Goal: Task Accomplishment & Management: Manage account settings

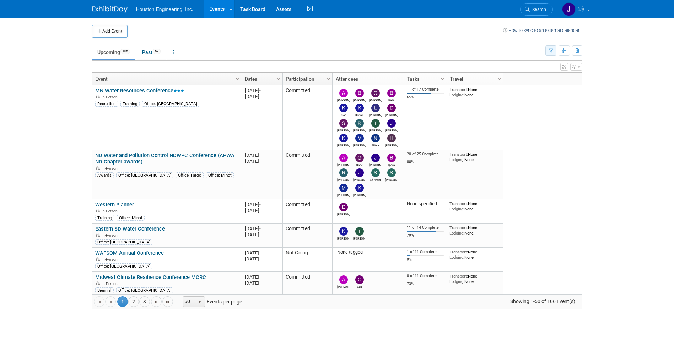
click at [552, 49] on icon "button" at bounding box center [551, 51] width 5 height 5
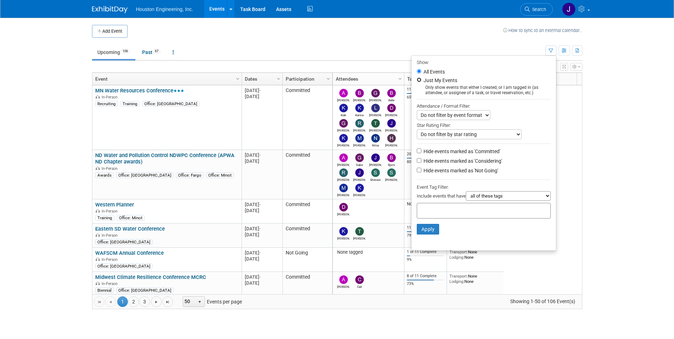
click at [417, 80] on input "Just My Events" at bounding box center [419, 79] width 5 height 5
radio input "true"
click at [420, 227] on button "Apply" at bounding box center [428, 229] width 23 height 11
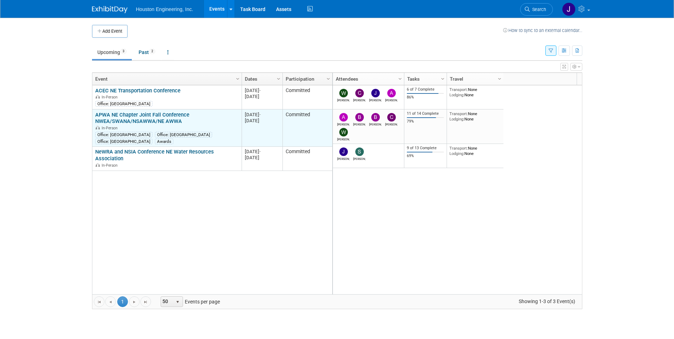
click at [135, 114] on link "APWA NE Chapter Joint Fall Conference NWEA/SWANA/NSAWWA/NE AWWA" at bounding box center [142, 118] width 94 height 13
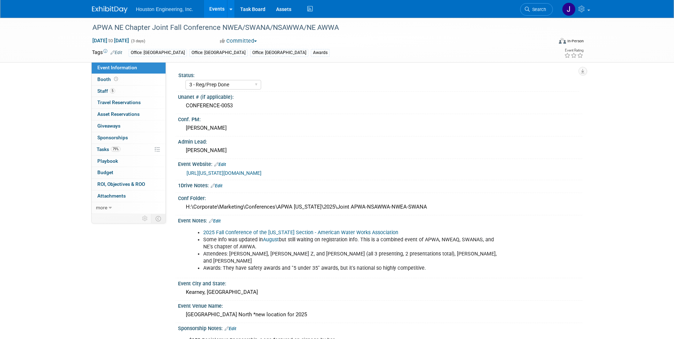
select select "3 - Reg/Prep Done"
select select "Yes"
select select "Multi-sector/Any/All"
click at [262, 172] on link "[URL][US_STATE][DOMAIN_NAME]" at bounding box center [224, 173] width 75 height 6
click at [433, 176] on div "[URL][US_STATE][DOMAIN_NAME]" at bounding box center [382, 173] width 391 height 8
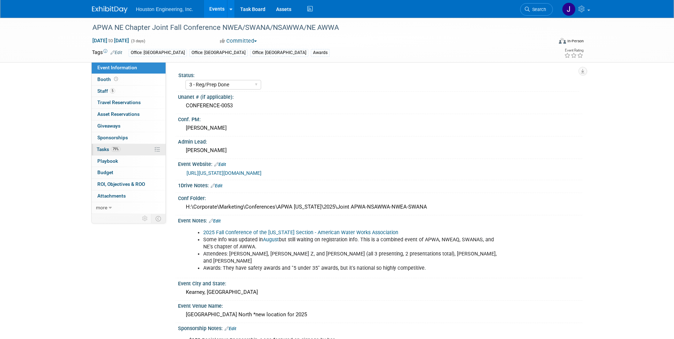
click at [106, 150] on span "Tasks 79%" at bounding box center [109, 149] width 24 height 6
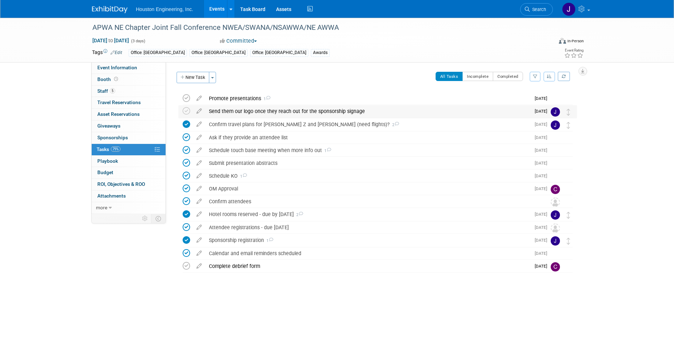
click at [214, 110] on div "Send them our logo once they reach out for the sponsorship signage" at bounding box center [367, 111] width 325 height 12
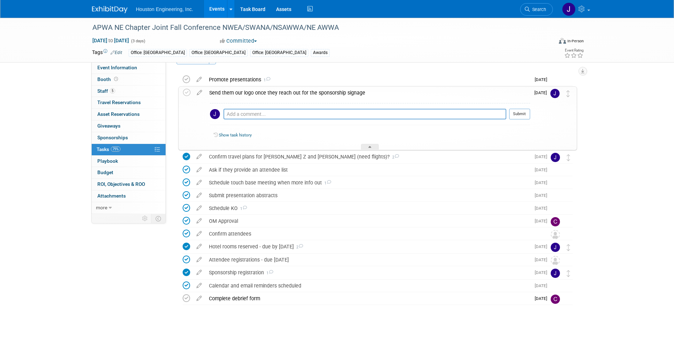
scroll to position [28, 0]
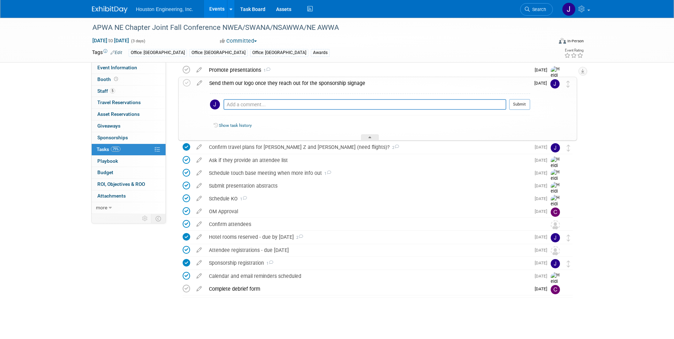
click at [631, 169] on div "APWA NE Chapter Joint Fall Conference NWEA/SWANA/NSAWWA/NE AWWA Nov 4, 2025 to …" at bounding box center [337, 164] width 674 height 350
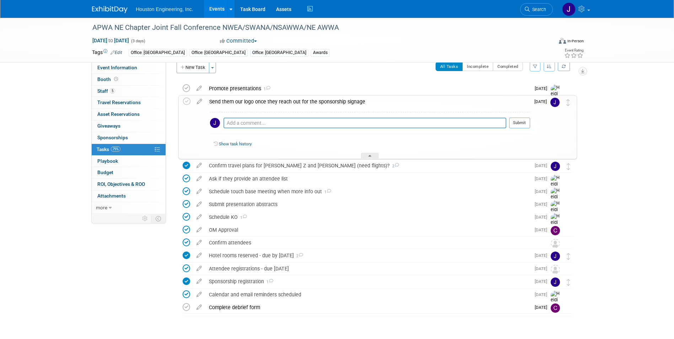
scroll to position [0, 0]
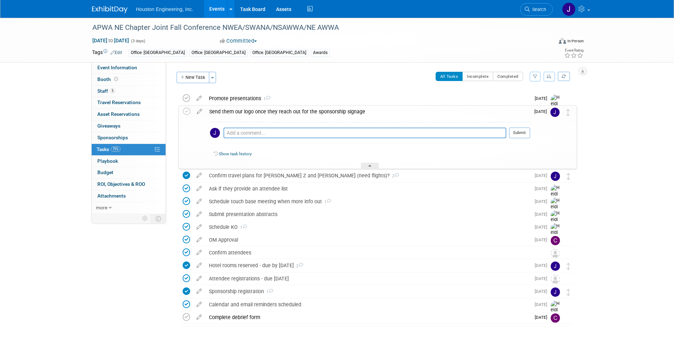
drag, startPoint x: 187, startPoint y: 112, endPoint x: 218, endPoint y: 113, distance: 30.6
click at [187, 112] on icon at bounding box center [186, 111] width 7 height 7
click at [650, 136] on div "APWA NE Chapter Joint Fall Conference NWEA/SWANA/NSAWWA/NE AWWA Nov 4, 2025 to …" at bounding box center [337, 193] width 674 height 350
click at [660, 165] on div "APWA NE Chapter Joint Fall Conference NWEA/SWANA/NSAWWA/NE AWWA Nov 4, 2025 to …" at bounding box center [337, 193] width 674 height 350
click at [230, 277] on div "Attendee registrations - due Oct 17" at bounding box center [367, 279] width 325 height 12
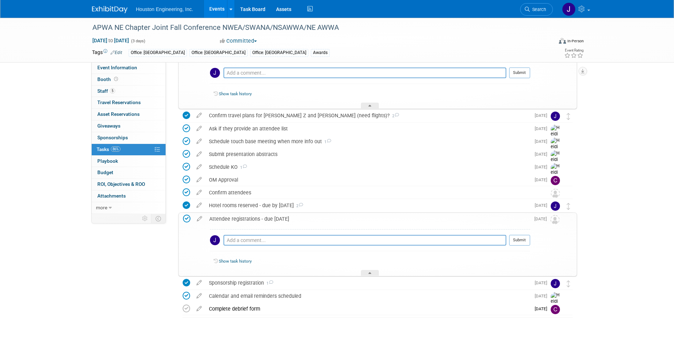
scroll to position [71, 0]
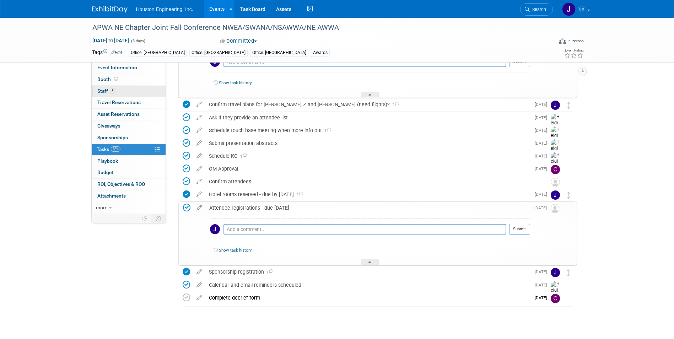
click at [107, 87] on link "5 Staff 5" at bounding box center [129, 91] width 74 height 11
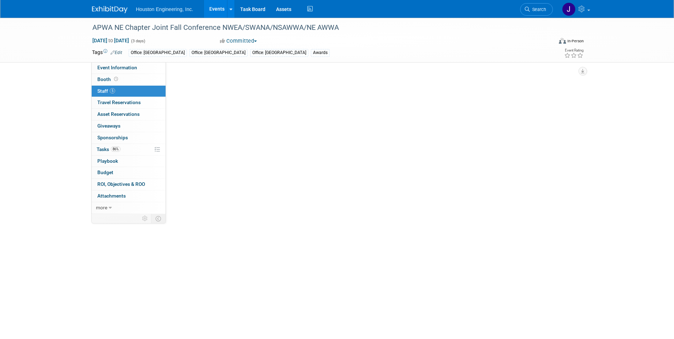
scroll to position [0, 0]
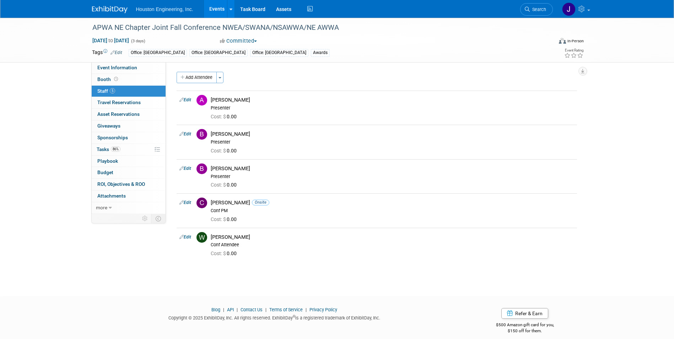
click at [43, 144] on div "APWA NE Chapter Joint Fall Conference NWEA/SWANA/NSAWWA/NE AWWA Nov 4, 2025 to …" at bounding box center [337, 151] width 674 height 266
click at [111, 151] on span "Tasks 86%" at bounding box center [109, 149] width 24 height 6
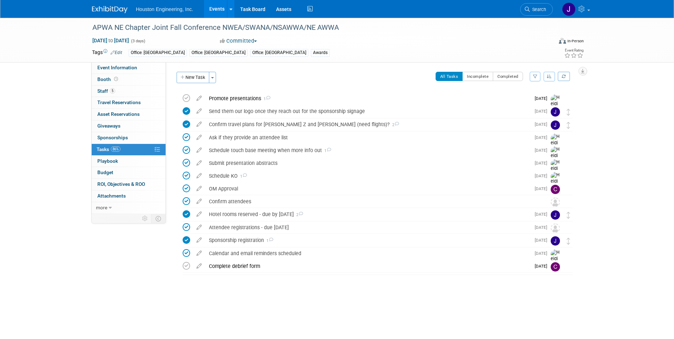
click at [112, 285] on div "Event Information Event Info Booth Booth 5 Staff 5 Staff 0 Travel Reservations …" at bounding box center [337, 160] width 501 height 284
